Goal: Find specific page/section: Find specific page/section

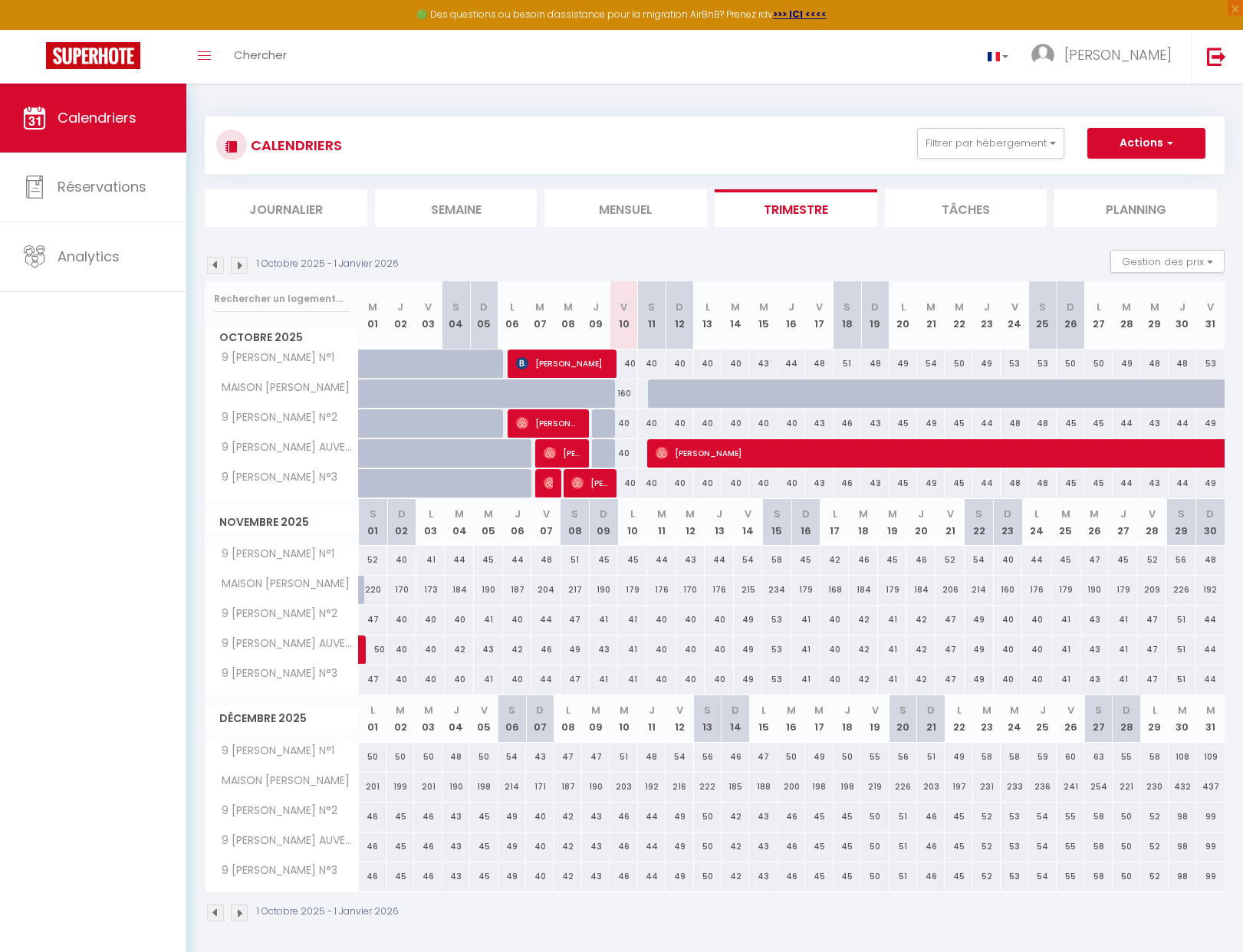
click at [537, 92] on div "CALENDRIERS Filtrer par hébergement Tous 9 ANTOINE AUVERGNE N°1 9 ANTOINE AUVER…" at bounding box center [715, 519] width 1057 height 872
